Goal: Find specific page/section: Find specific page/section

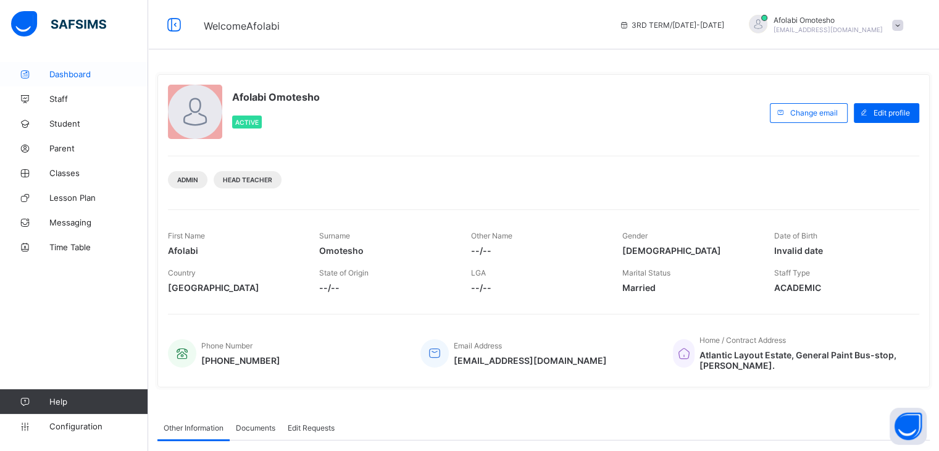
click at [71, 78] on span "Dashboard" at bounding box center [98, 74] width 99 height 10
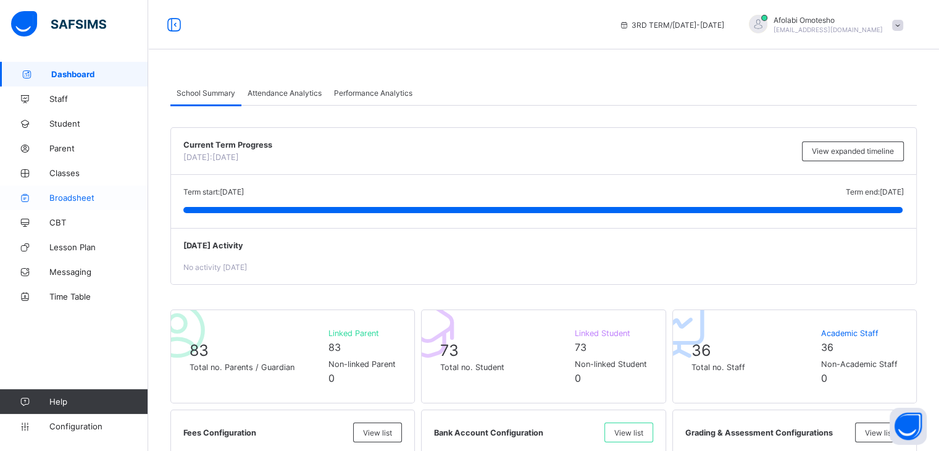
click at [78, 201] on span "Broadsheet" at bounding box center [98, 198] width 99 height 10
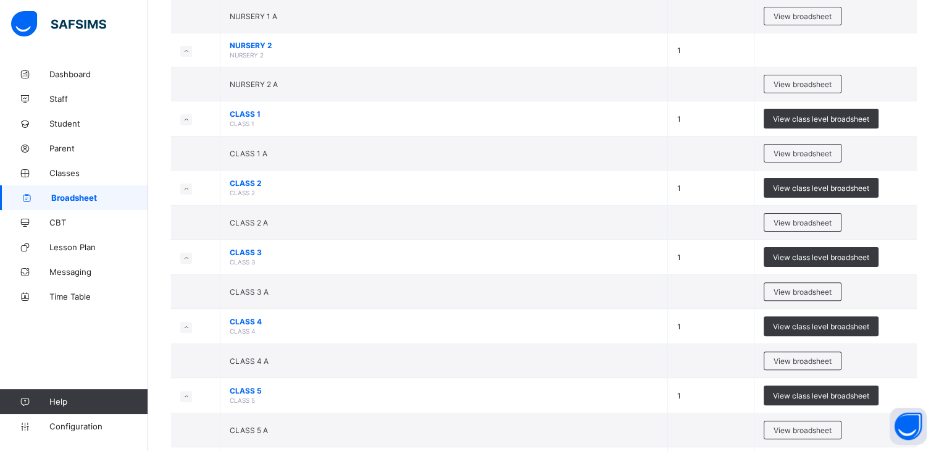
scroll to position [318, 0]
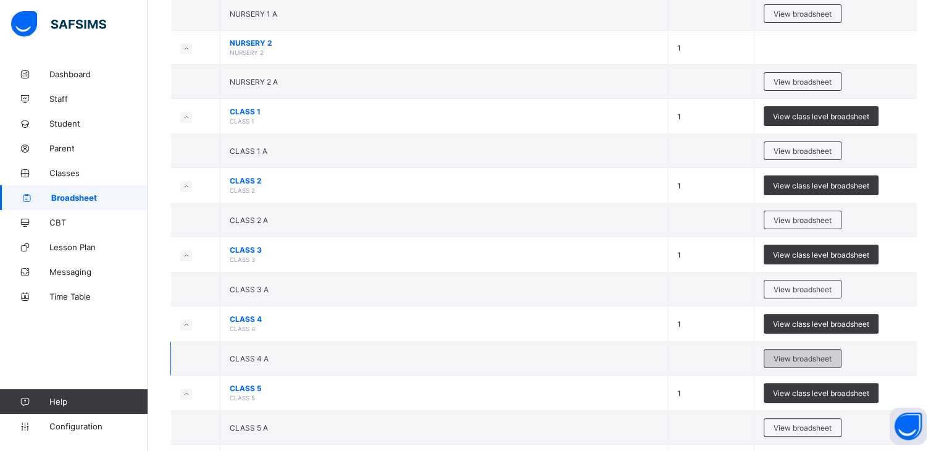
click at [789, 354] on span "View broadsheet" at bounding box center [802, 358] width 58 height 9
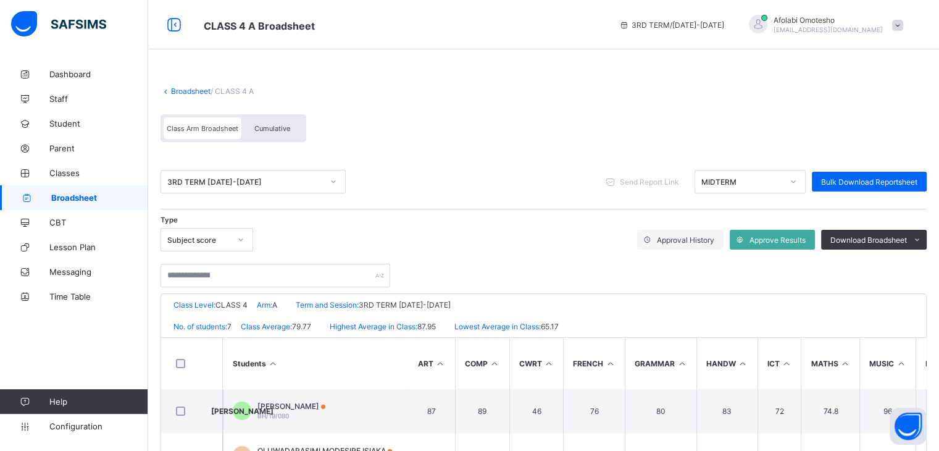
click at [257, 134] on div "Cumulative" at bounding box center [272, 128] width 62 height 22
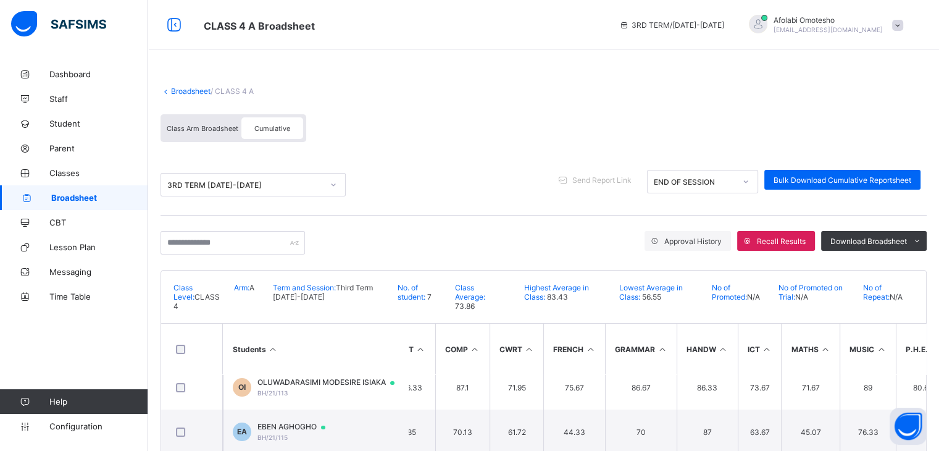
scroll to position [58, 22]
